Goal: Transaction & Acquisition: Obtain resource

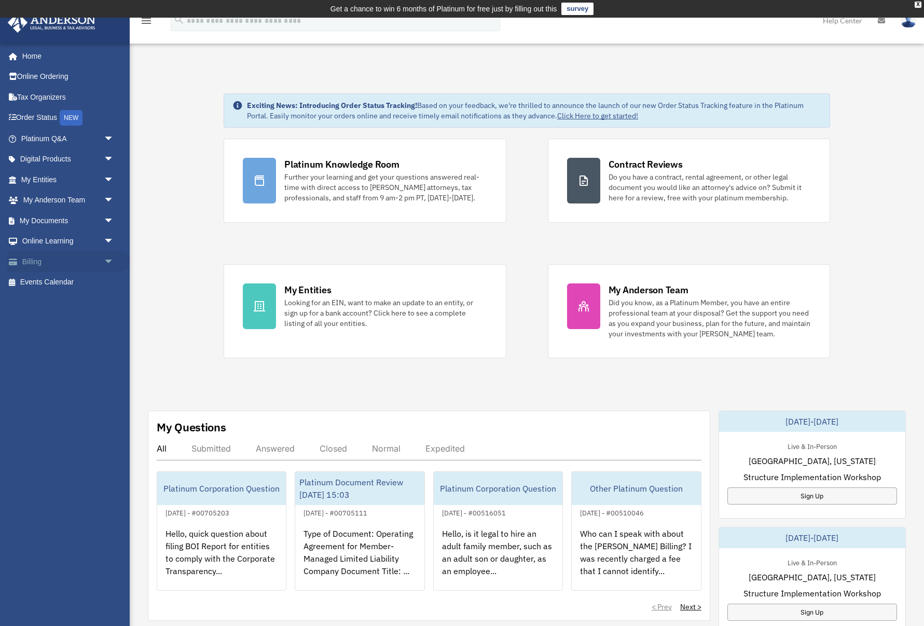
click at [108, 257] on span "arrow_drop_down" at bounding box center [114, 261] width 21 height 21
click at [65, 276] on link "$ Open Invoices" at bounding box center [72, 282] width 115 height 21
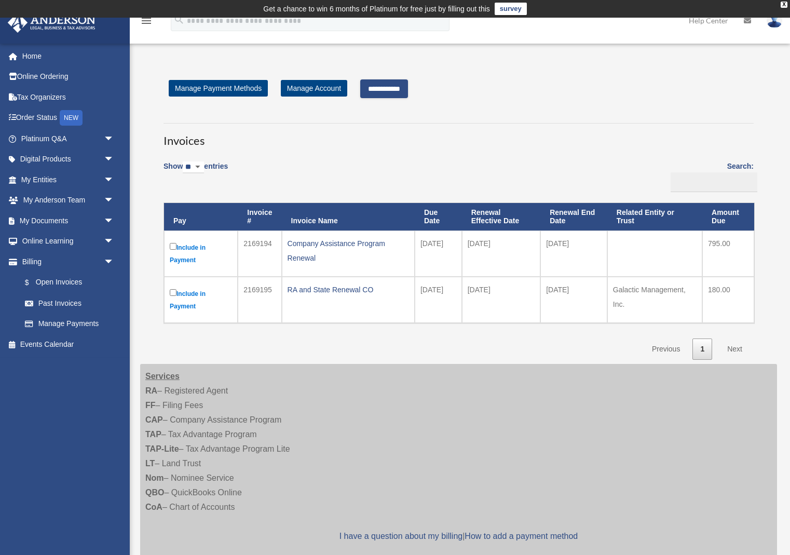
click at [399, 90] on input "**********" at bounding box center [384, 88] width 48 height 19
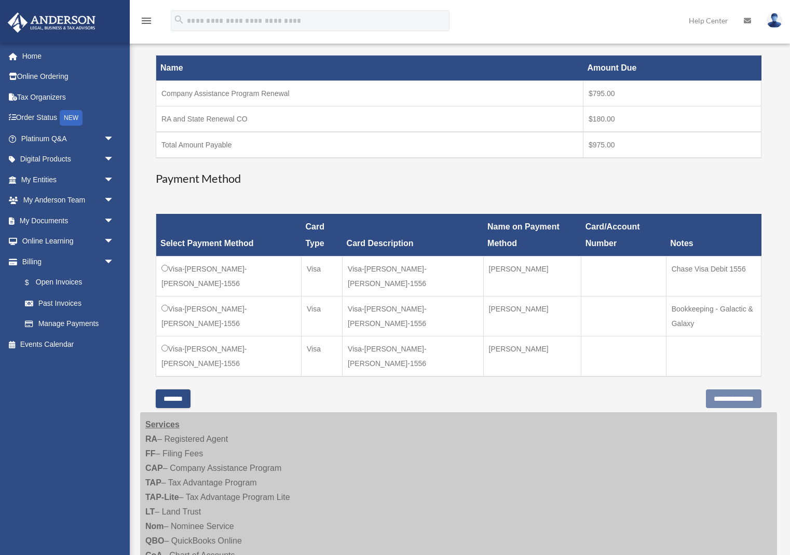
scroll to position [178, 0]
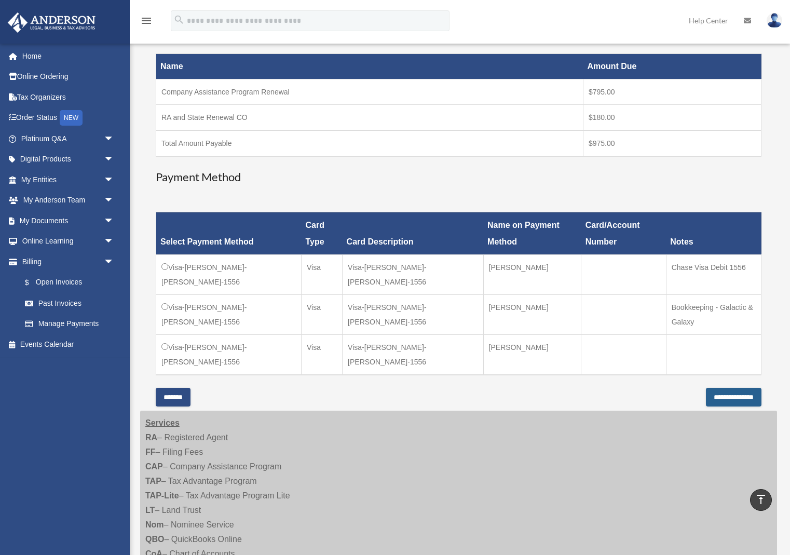
click at [739, 388] on input "**********" at bounding box center [734, 397] width 56 height 19
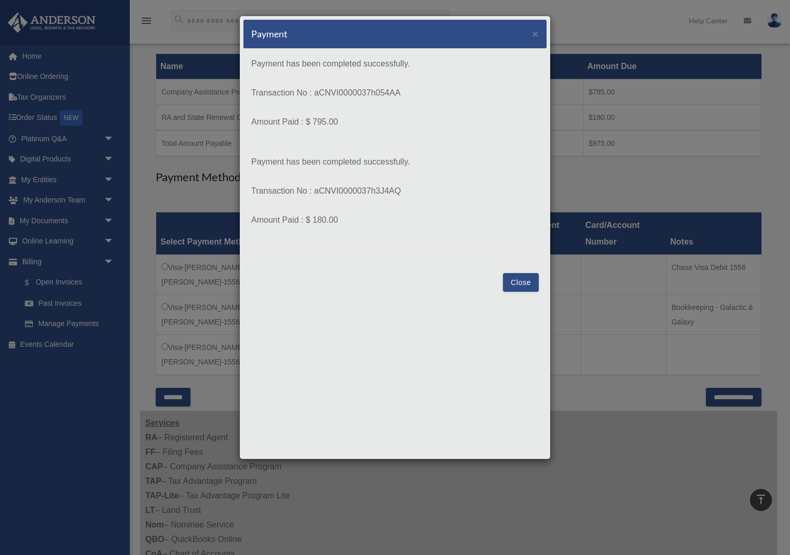
click at [530, 280] on button "Close" at bounding box center [521, 282] width 36 height 19
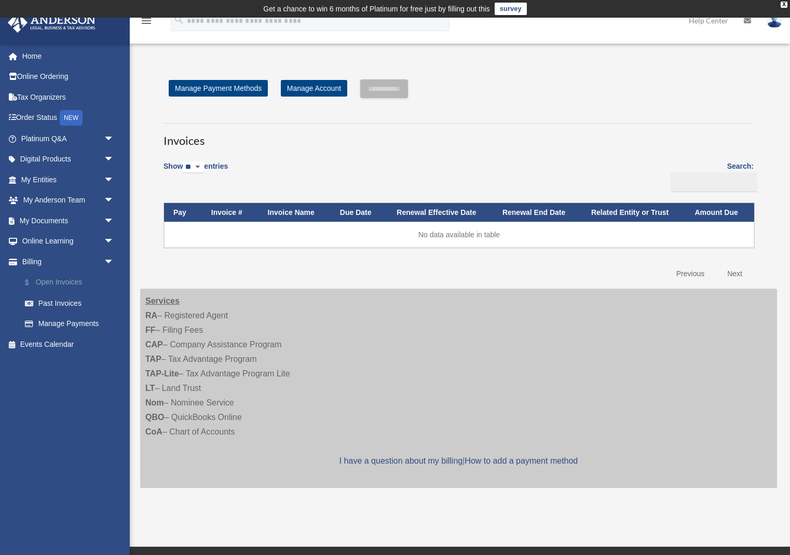
click at [49, 284] on link "$ Open Invoices" at bounding box center [72, 282] width 115 height 21
click at [48, 308] on link "Past Invoices" at bounding box center [72, 303] width 115 height 21
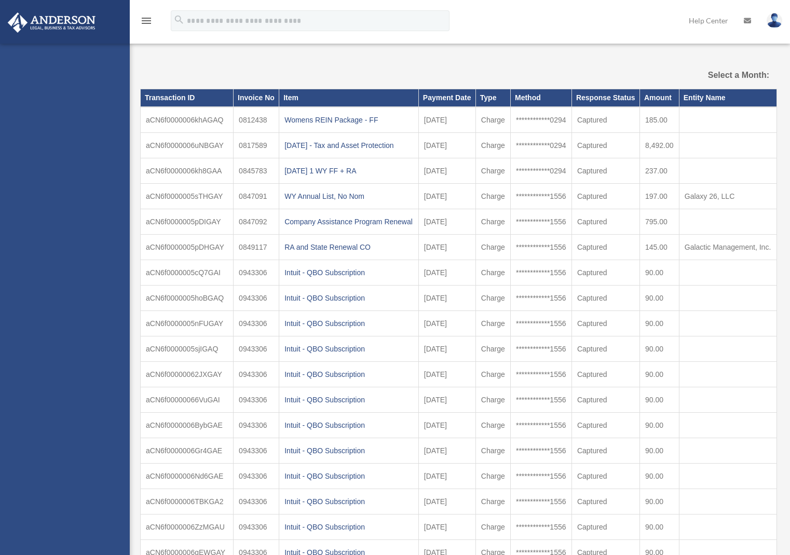
select select
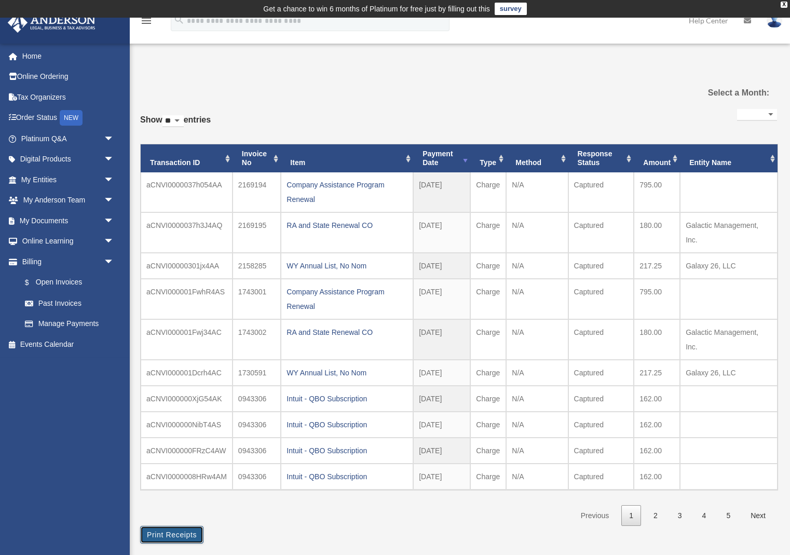
click at [176, 534] on button "Print Receipts" at bounding box center [171, 535] width 63 height 18
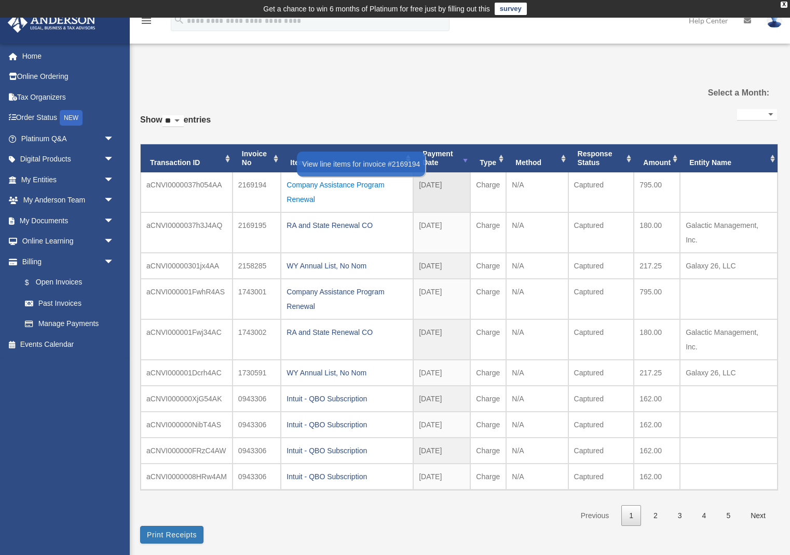
click at [304, 184] on div "Company Assistance Program Renewal" at bounding box center [346, 191] width 121 height 29
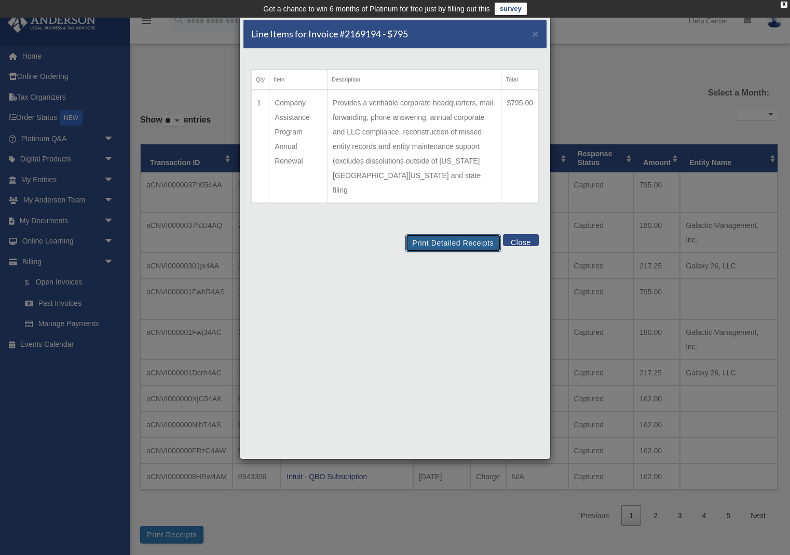
click at [450, 234] on button "Print Detailed Receipts" at bounding box center [452, 243] width 95 height 18
click at [537, 33] on span "×" at bounding box center [535, 34] width 7 height 12
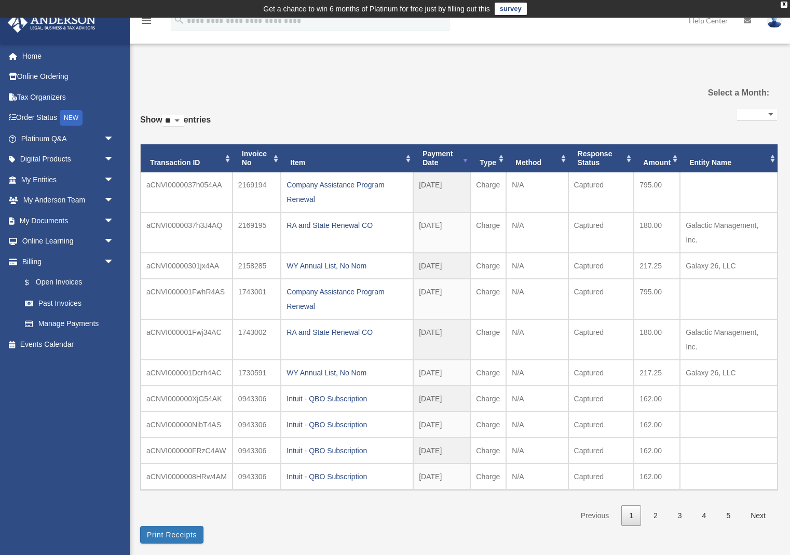
scroll to position [4, 0]
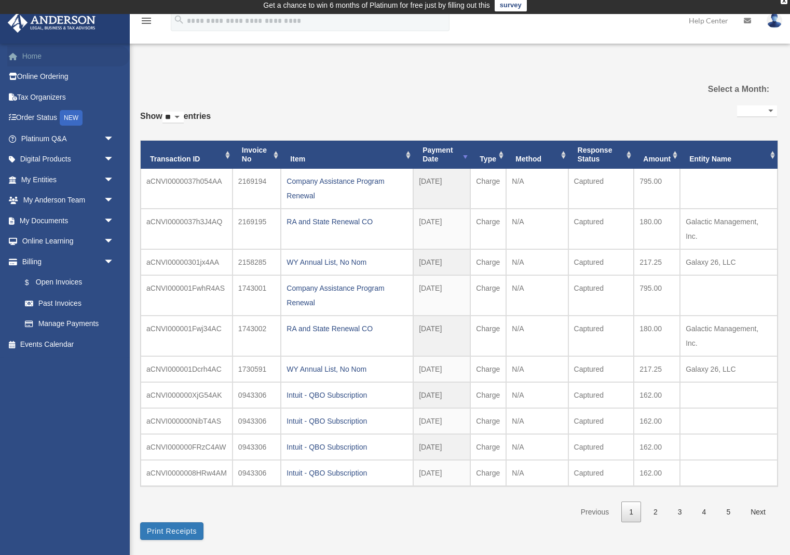
click at [35, 60] on link "Home" at bounding box center [68, 56] width 122 height 21
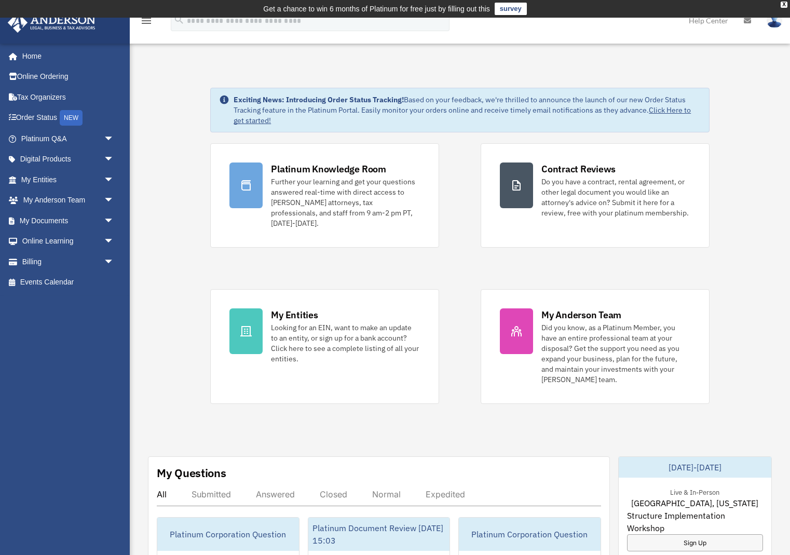
click at [775, 23] on img at bounding box center [775, 20] width 16 height 15
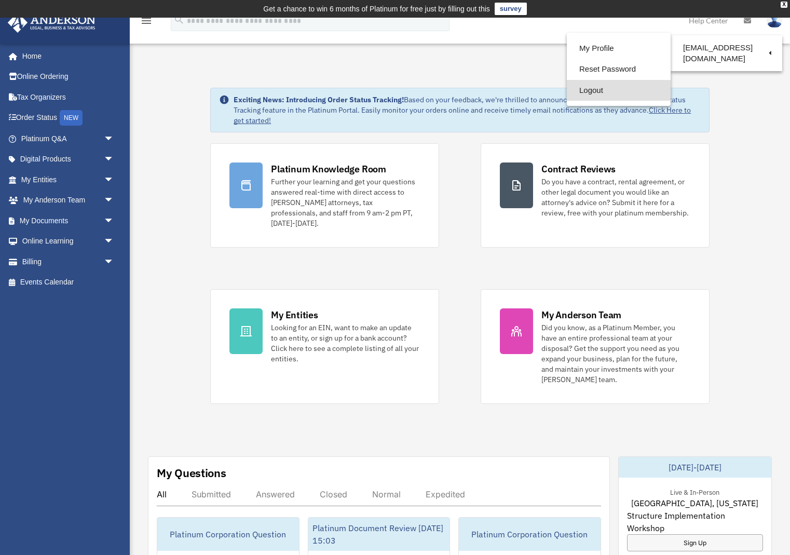
click at [593, 90] on link "Logout" at bounding box center [619, 90] width 104 height 21
